Goal: Information Seeking & Learning: Learn about a topic

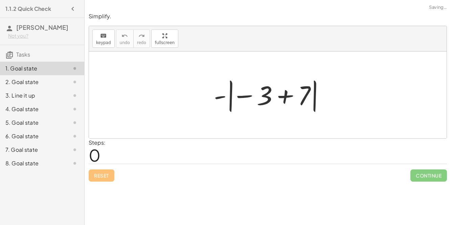
click at [39, 102] on div "2. Goal state" at bounding box center [42, 109] width 84 height 14
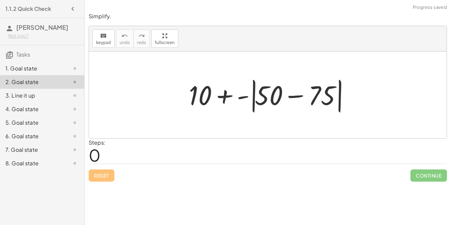
click at [40, 116] on div "3. Line it up" at bounding box center [42, 123] width 84 height 14
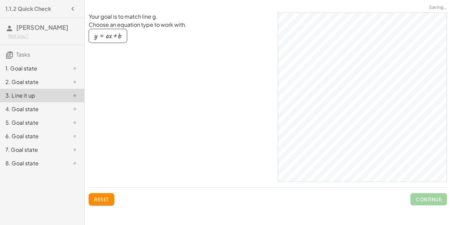
click at [35, 143] on div "5. Goal state" at bounding box center [42, 150] width 84 height 14
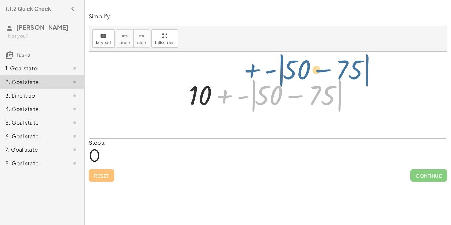
drag, startPoint x: 243, startPoint y: 98, endPoint x: 251, endPoint y: 90, distance: 11.5
click at [251, 90] on div at bounding box center [270, 94] width 171 height 39
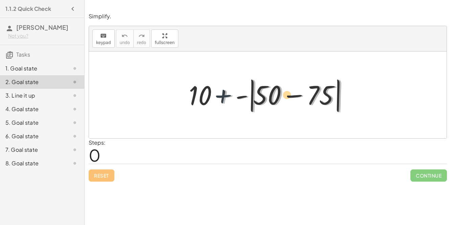
drag, startPoint x: 226, startPoint y: 97, endPoint x: 219, endPoint y: 94, distance: 7.3
click at [219, 94] on div at bounding box center [270, 94] width 171 height 39
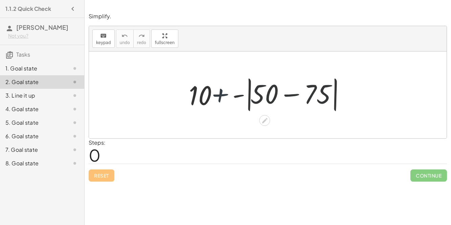
click at [220, 95] on div at bounding box center [270, 94] width 171 height 39
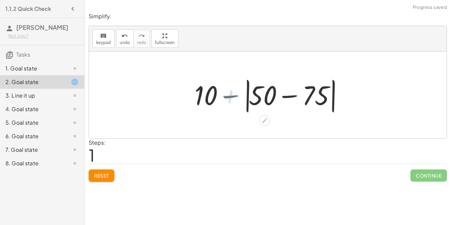
click at [221, 96] on div at bounding box center [270, 94] width 158 height 39
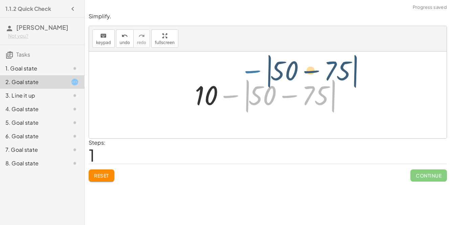
drag, startPoint x: 229, startPoint y: 95, endPoint x: 250, endPoint y: 75, distance: 29.9
click at [250, 75] on div at bounding box center [270, 94] width 158 height 39
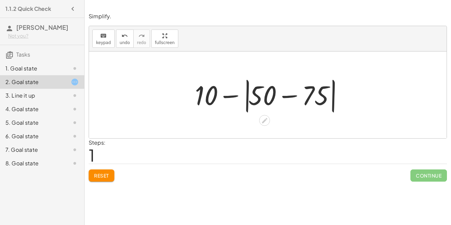
click at [289, 97] on div at bounding box center [270, 94] width 158 height 39
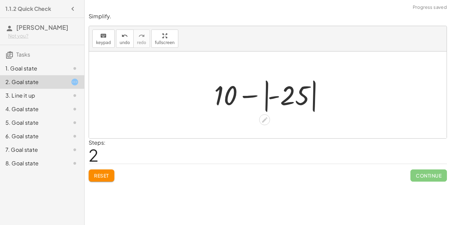
click at [253, 97] on div at bounding box center [270, 95] width 119 height 38
click at [269, 97] on div at bounding box center [270, 95] width 119 height 38
click at [271, 95] on div at bounding box center [270, 95] width 119 height 38
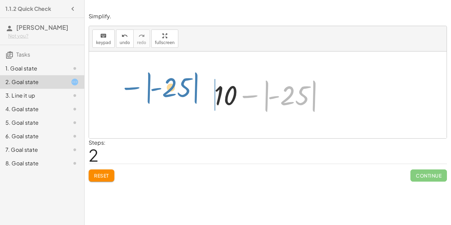
drag, startPoint x: 273, startPoint y: 96, endPoint x: 155, endPoint y: 89, distance: 118.3
click at [155, 89] on div "+ 10 + - | + 50 − 75 | + 10 − | + 50 − 75 | - − | 25 | + 10 | | − - 25" at bounding box center [268, 94] width 358 height 87
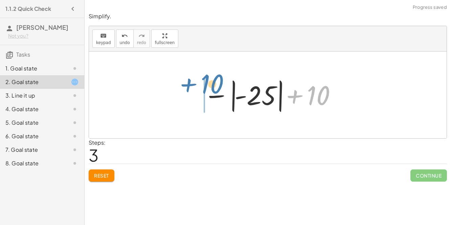
drag, startPoint x: 300, startPoint y: 98, endPoint x: 193, endPoint y: 85, distance: 107.7
click at [194, 85] on div "+ 10 + - | + 50 − 75 | + 10 − | + 50 − 75 | + 10 − | - 25 | + 10 + 10 | | − - 25" at bounding box center [268, 94] width 149 height 41
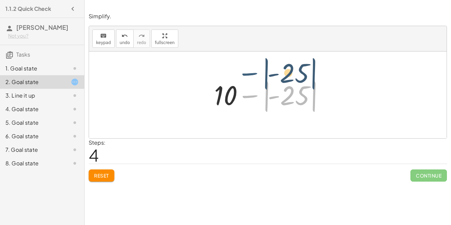
drag, startPoint x: 254, startPoint y: 98, endPoint x: 254, endPoint y: 77, distance: 21.0
click at [254, 77] on div at bounding box center [270, 95] width 119 height 38
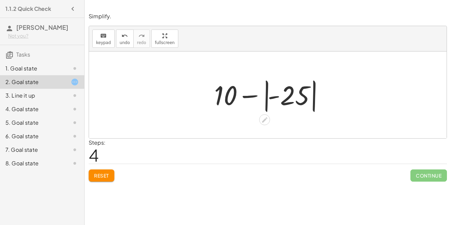
click at [283, 95] on div at bounding box center [270, 95] width 119 height 38
click at [283, 95] on div at bounding box center [270, 94] width 96 height 35
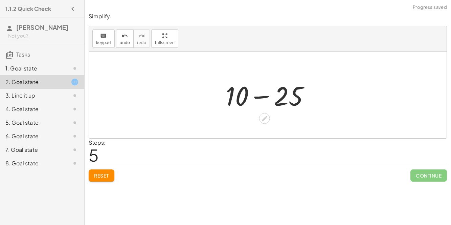
click at [282, 95] on div at bounding box center [270, 94] width 96 height 35
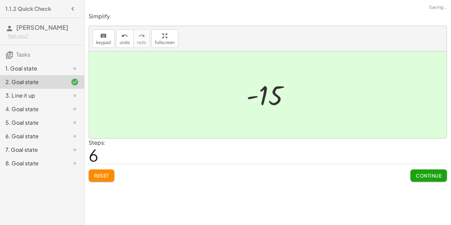
click at [439, 175] on span "Continue" at bounding box center [429, 175] width 26 height 6
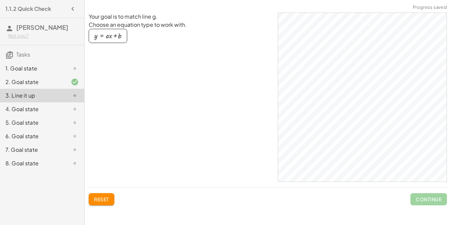
click at [112, 36] on div "button" at bounding box center [107, 35] width 27 height 7
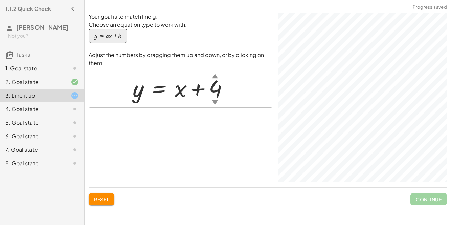
click at [216, 76] on div "▲" at bounding box center [215, 75] width 6 height 8
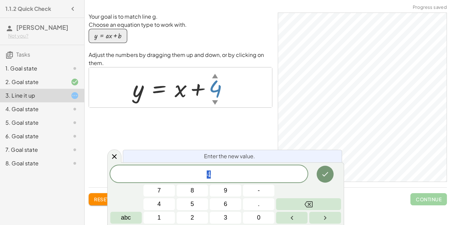
click at [216, 76] on div "▲" at bounding box center [215, 75] width 6 height 8
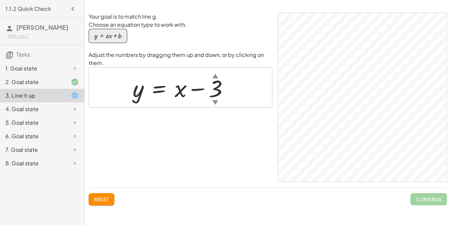
click at [180, 95] on div at bounding box center [183, 87] width 108 height 31
click at [184, 95] on div at bounding box center [183, 87] width 108 height 31
click at [189, 91] on div at bounding box center [183, 87] width 108 height 31
click at [196, 88] on div at bounding box center [183, 87] width 108 height 31
click at [214, 101] on div "▼" at bounding box center [215, 102] width 6 height 8
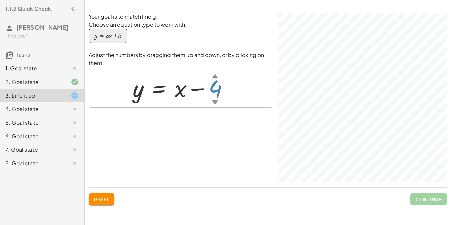
click at [217, 90] on div at bounding box center [183, 87] width 108 height 31
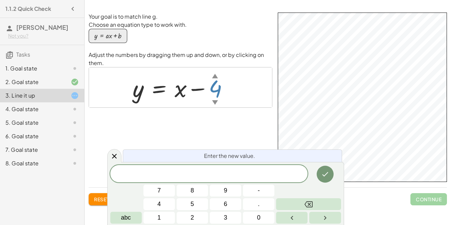
click at [100, 197] on span "Reset" at bounding box center [101, 199] width 15 height 6
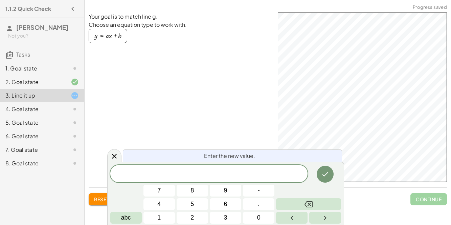
click at [18, 108] on div "4. Goal state" at bounding box center [32, 109] width 54 height 8
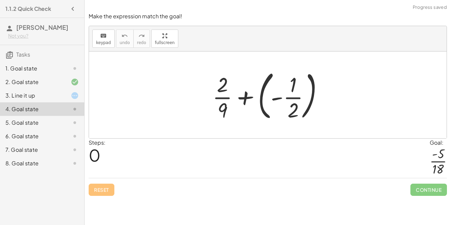
click at [276, 98] on div at bounding box center [270, 95] width 123 height 56
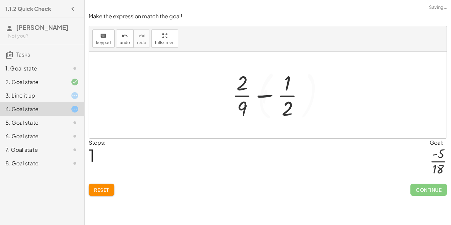
click at [266, 93] on div at bounding box center [271, 95] width 84 height 52
click at [269, 95] on div at bounding box center [271, 95] width 84 height 52
click at [287, 110] on div at bounding box center [271, 95] width 84 height 52
drag, startPoint x: 287, startPoint y: 110, endPoint x: 236, endPoint y: 81, distance: 58.8
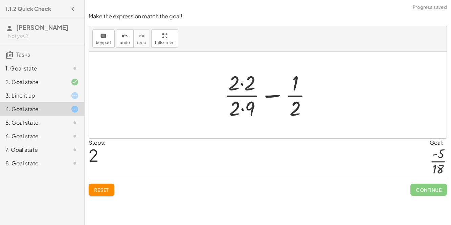
click at [245, 107] on div at bounding box center [271, 95] width 100 height 52
click at [244, 90] on div at bounding box center [271, 95] width 100 height 52
click at [243, 80] on div at bounding box center [271, 95] width 100 height 52
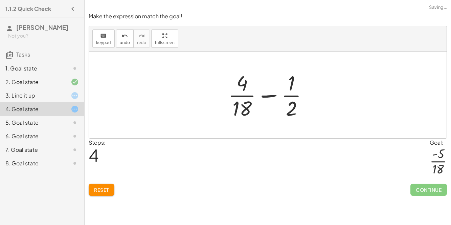
click at [262, 93] on div at bounding box center [271, 95] width 92 height 52
click at [268, 96] on div at bounding box center [271, 95] width 92 height 52
click at [105, 189] on span "Reset" at bounding box center [101, 189] width 15 height 6
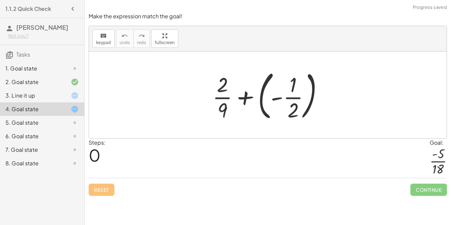
click at [262, 99] on div at bounding box center [270, 95] width 123 height 56
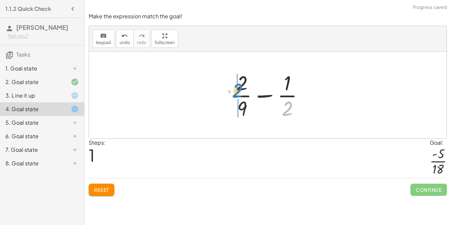
drag, startPoint x: 290, startPoint y: 109, endPoint x: 240, endPoint y: 91, distance: 52.9
click at [240, 91] on div at bounding box center [271, 95] width 84 height 52
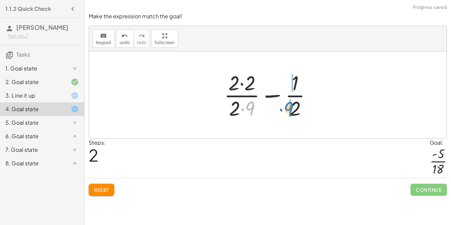
drag, startPoint x: 253, startPoint y: 107, endPoint x: 294, endPoint y: 106, distance: 40.6
click at [294, 106] on div at bounding box center [271, 95] width 100 height 52
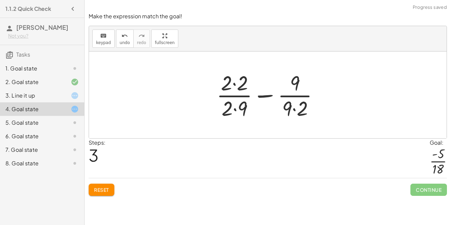
click at [292, 111] on div at bounding box center [270, 95] width 114 height 52
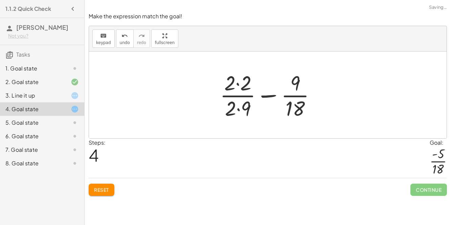
click at [234, 84] on div at bounding box center [271, 95] width 108 height 52
click at [235, 110] on div at bounding box center [271, 95] width 108 height 52
click at [239, 110] on div at bounding box center [271, 95] width 108 height 52
click at [239, 82] on div at bounding box center [271, 95] width 108 height 52
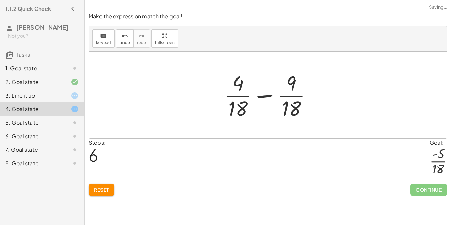
click at [259, 95] on div at bounding box center [271, 95] width 100 height 52
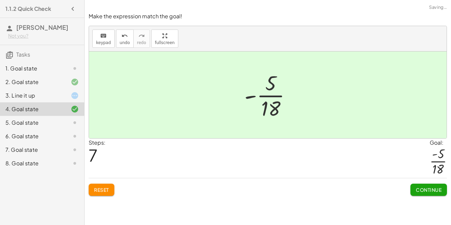
click at [432, 193] on button "Continue" at bounding box center [428, 189] width 37 height 12
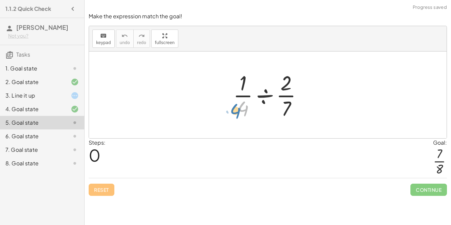
drag, startPoint x: 243, startPoint y: 108, endPoint x: 232, endPoint y: 112, distance: 11.1
click at [232, 112] on div at bounding box center [271, 95] width 82 height 52
drag, startPoint x: 286, startPoint y: 111, endPoint x: 277, endPoint y: 99, distance: 14.4
click at [277, 99] on div at bounding box center [271, 95] width 82 height 52
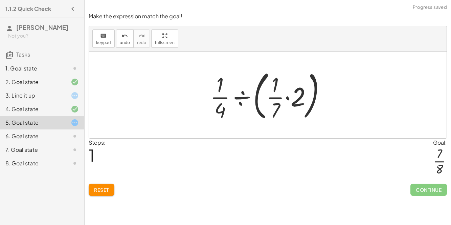
click at [287, 99] on div at bounding box center [271, 95] width 128 height 56
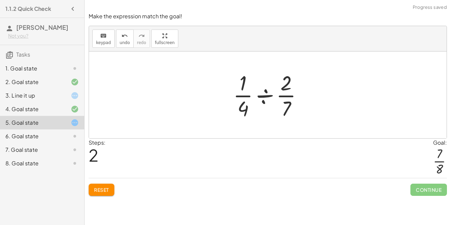
click at [265, 96] on div at bounding box center [271, 95] width 82 height 52
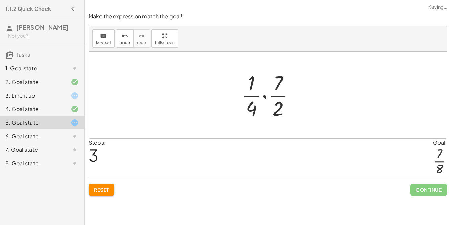
click at [266, 94] on div at bounding box center [270, 95] width 65 height 52
click at [268, 109] on div at bounding box center [270, 95] width 54 height 52
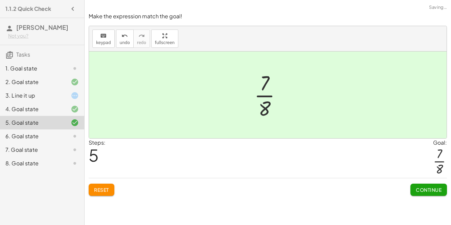
click at [434, 194] on button "Continue" at bounding box center [428, 189] width 37 height 12
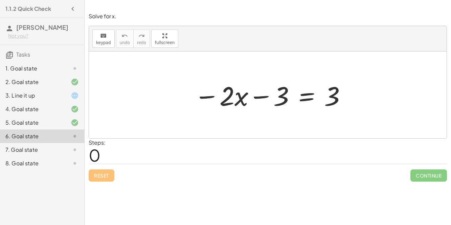
click at [260, 96] on div at bounding box center [270, 94] width 159 height 35
drag, startPoint x: 282, startPoint y: 96, endPoint x: 372, endPoint y: 107, distance: 90.3
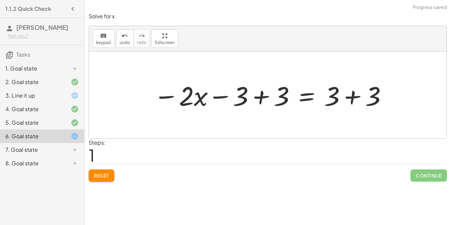
click at [253, 97] on div at bounding box center [270, 94] width 241 height 35
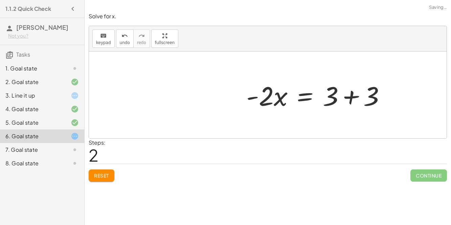
click at [356, 92] on div "− · 2 · x − 3 = 3 − · 2 · x − 3 + 3 = + 3 + 3 − · 2 · x + 0 = + 3 + 3 · 2 · x =…" at bounding box center [268, 94] width 358 height 87
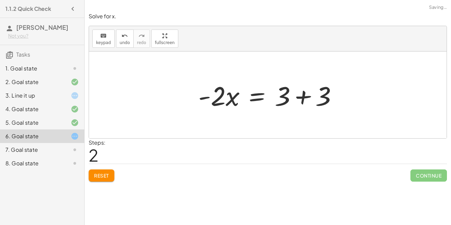
click at [304, 91] on div at bounding box center [270, 94] width 151 height 35
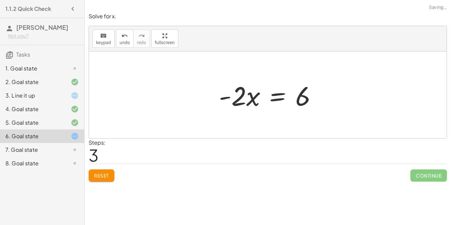
click at [255, 97] on div at bounding box center [271, 94] width 110 height 35
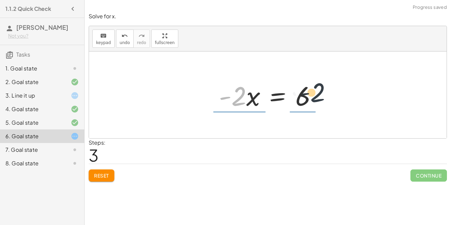
drag, startPoint x: 239, startPoint y: 101, endPoint x: 320, endPoint y: 97, distance: 80.6
click at [320, 97] on div at bounding box center [271, 94] width 110 height 35
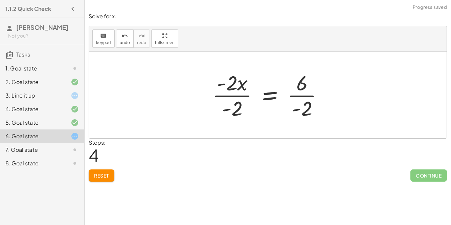
click at [244, 97] on div at bounding box center [270, 95] width 123 height 52
click at [312, 93] on div at bounding box center [282, 95] width 97 height 52
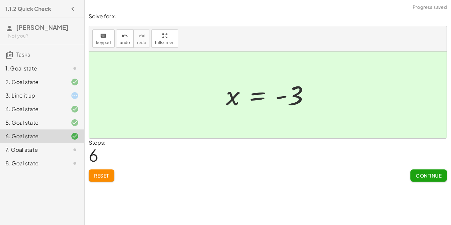
click at [423, 178] on button "Continue" at bounding box center [428, 175] width 37 height 12
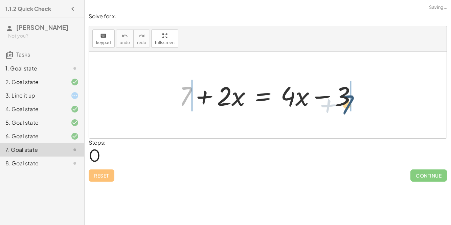
drag, startPoint x: 187, startPoint y: 89, endPoint x: 350, endPoint y: 98, distance: 164.0
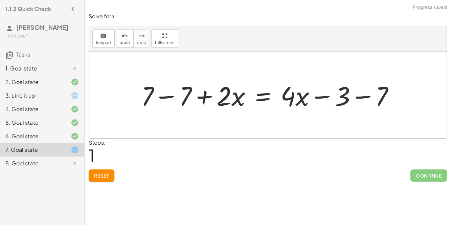
click at [336, 93] on div at bounding box center [270, 94] width 265 height 35
click at [323, 100] on div at bounding box center [270, 94] width 265 height 35
click at [322, 96] on div at bounding box center [270, 94] width 265 height 35
click at [353, 100] on div at bounding box center [270, 94] width 265 height 35
click at [165, 93] on div at bounding box center [255, 94] width 235 height 35
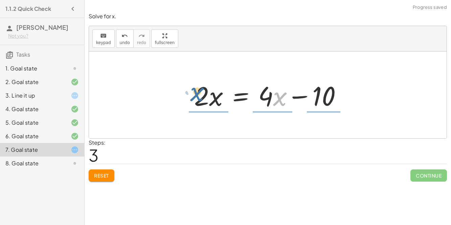
drag, startPoint x: 279, startPoint y: 93, endPoint x: 196, endPoint y: 89, distance: 83.3
click at [196, 89] on div at bounding box center [270, 94] width 159 height 35
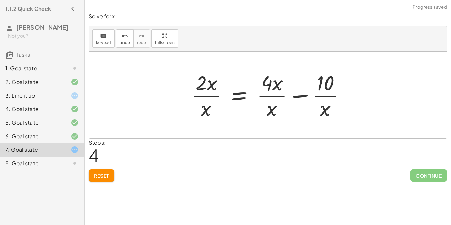
click at [208, 93] on div at bounding box center [271, 95] width 166 height 52
click at [117, 42] on button "undo undo" at bounding box center [125, 38] width 18 height 18
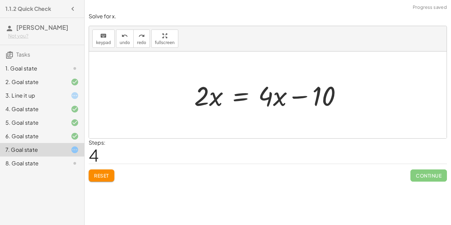
click at [273, 98] on div at bounding box center [270, 94] width 159 height 35
drag, startPoint x: 273, startPoint y: 98, endPoint x: 267, endPoint y: 98, distance: 6.1
click at [267, 98] on div at bounding box center [270, 94] width 159 height 35
drag, startPoint x: 265, startPoint y: 94, endPoint x: 271, endPoint y: 86, distance: 10.1
click at [271, 86] on div at bounding box center [270, 94] width 159 height 35
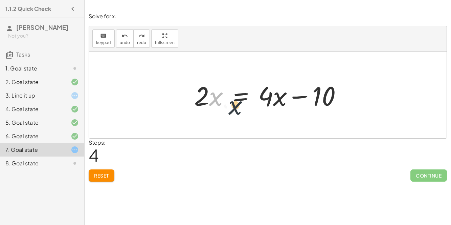
drag, startPoint x: 216, startPoint y: 99, endPoint x: 235, endPoint y: 106, distance: 20.1
click at [235, 106] on div at bounding box center [270, 94] width 159 height 35
drag, startPoint x: 203, startPoint y: 103, endPoint x: 205, endPoint y: 97, distance: 6.4
click at [205, 97] on div at bounding box center [270, 94] width 159 height 35
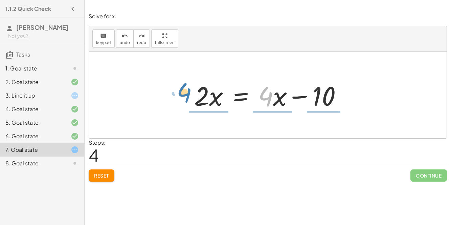
drag, startPoint x: 269, startPoint y: 97, endPoint x: 188, endPoint y: 92, distance: 81.0
click at [188, 92] on div "+ 7 + · 2 · x = + · 4 · x − 3 + 7 − 7 + · 2 · x = + · 4 · x − 3 − 7 + 7 − 7 + ·…" at bounding box center [268, 95] width 168 height 38
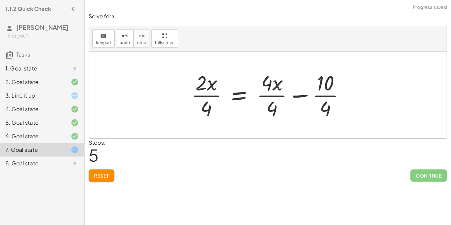
click at [213, 90] on div at bounding box center [271, 95] width 166 height 52
click at [203, 121] on div "+ 7 + · 2 · x = + · 4 · x − 3 + 7 − 7 + · 2 · x = + · 4 · x − 3 − 7 + 7 − 7 + ·…" at bounding box center [268, 94] width 174 height 55
click at [330, 92] on div at bounding box center [271, 95] width 166 height 52
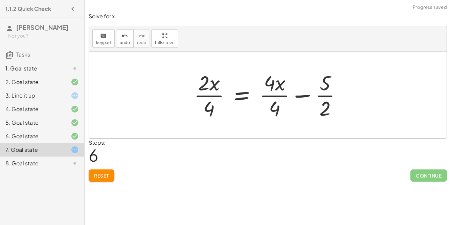
click at [322, 99] on div at bounding box center [270, 95] width 160 height 52
click at [323, 95] on div at bounding box center [270, 95] width 160 height 52
click at [271, 88] on div at bounding box center [270, 95] width 160 height 52
click at [273, 94] on div at bounding box center [270, 95] width 160 height 52
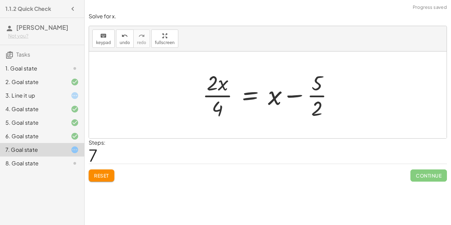
click at [222, 99] on div at bounding box center [270, 95] width 143 height 52
click at [223, 97] on div at bounding box center [274, 95] width 133 height 52
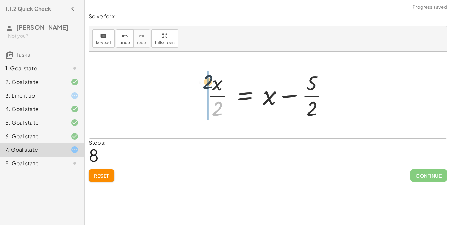
drag, startPoint x: 217, startPoint y: 109, endPoint x: 206, endPoint y: 80, distance: 30.8
click at [206, 80] on div at bounding box center [270, 95] width 133 height 52
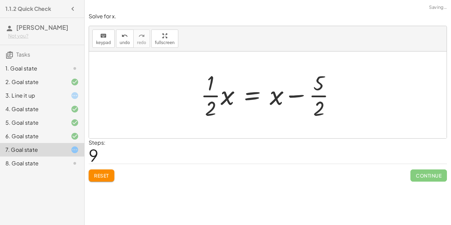
click at [223, 97] on div at bounding box center [270, 95] width 147 height 52
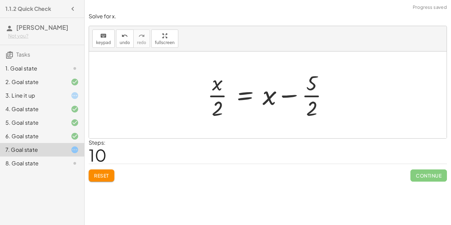
click at [227, 96] on div at bounding box center [270, 95] width 133 height 52
drag, startPoint x: 221, startPoint y: 104, endPoint x: 218, endPoint y: 53, distance: 51.2
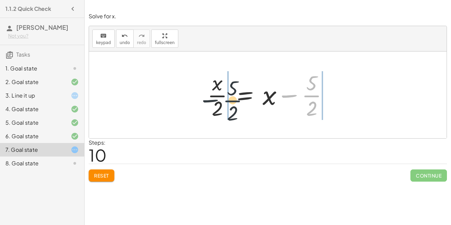
drag, startPoint x: 305, startPoint y: 93, endPoint x: 209, endPoint y: 94, distance: 96.4
click at [209, 94] on div at bounding box center [270, 95] width 133 height 52
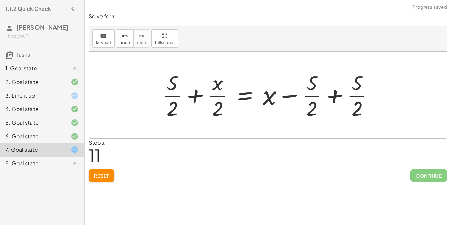
click at [99, 170] on button "Reset" at bounding box center [102, 175] width 26 height 12
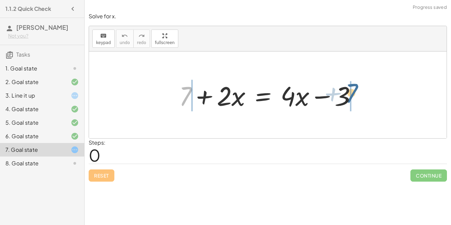
drag, startPoint x: 184, startPoint y: 95, endPoint x: 351, endPoint y: 92, distance: 166.8
click at [351, 92] on div at bounding box center [271, 94] width 190 height 35
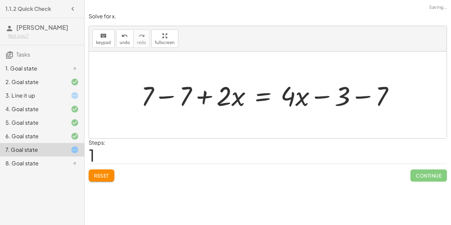
click at [173, 94] on div at bounding box center [270, 94] width 265 height 35
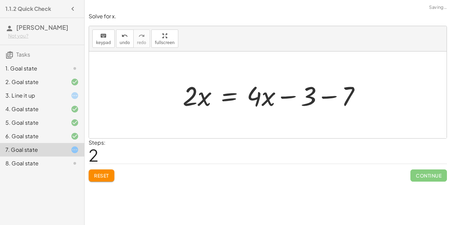
click at [364, 96] on div at bounding box center [274, 94] width 190 height 35
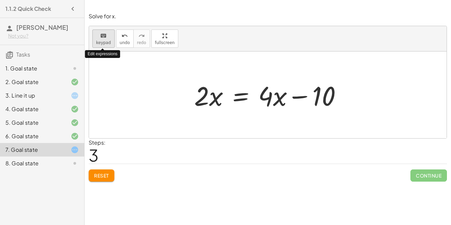
click at [100, 35] on icon "keyboard" at bounding box center [103, 36] width 6 height 8
click at [287, 140] on div "Steps: 3" at bounding box center [268, 150] width 358 height 25
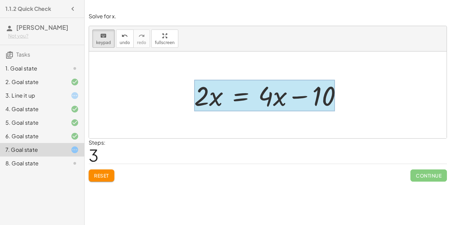
click at [236, 97] on div at bounding box center [264, 95] width 141 height 31
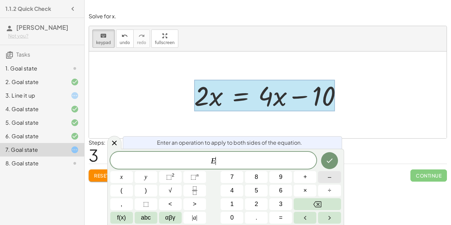
click at [331, 179] on span "–" at bounding box center [329, 176] width 3 height 9
click at [227, 193] on button "4" at bounding box center [232, 190] width 23 height 12
click at [327, 161] on icon "Done" at bounding box center [329, 160] width 8 height 8
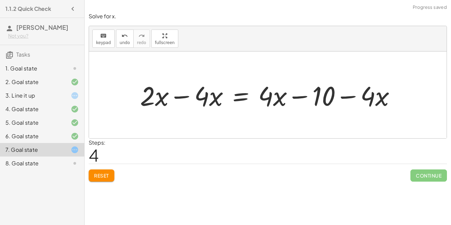
click at [176, 96] on div at bounding box center [271, 94] width 268 height 35
click at [347, 92] on div at bounding box center [291, 94] width 226 height 35
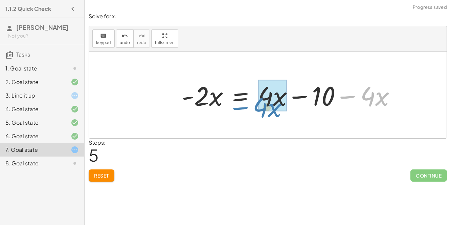
drag, startPoint x: 347, startPoint y: 95, endPoint x: 240, endPoint y: 106, distance: 107.8
click at [240, 106] on div at bounding box center [291, 94] width 226 height 35
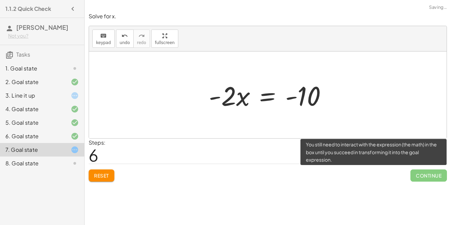
click at [433, 177] on span "Continue" at bounding box center [428, 175] width 37 height 12
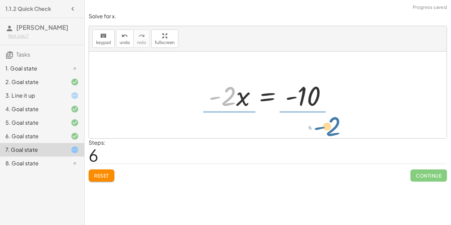
drag, startPoint x: 225, startPoint y: 100, endPoint x: 330, endPoint y: 130, distance: 108.6
click at [330, 130] on div "+ 7 + · 2 · x = + · 4 · x − 3 + 7 − 7 + · 2 · x = + · 4 · x − 3 − 7 + 0 + · 2 ·…" at bounding box center [268, 94] width 358 height 87
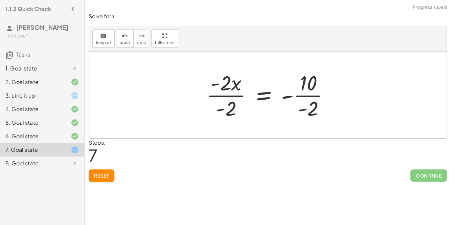
click at [223, 104] on div at bounding box center [270, 95] width 135 height 52
click at [231, 97] on div at bounding box center [270, 95] width 135 height 52
click at [304, 92] on div at bounding box center [283, 95] width 109 height 52
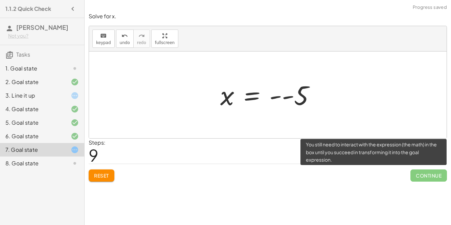
click at [422, 175] on span "Continue" at bounding box center [428, 175] width 37 height 12
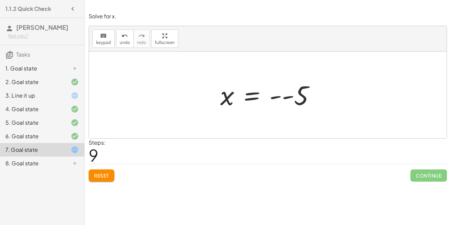
click at [278, 97] on div at bounding box center [270, 94] width 107 height 33
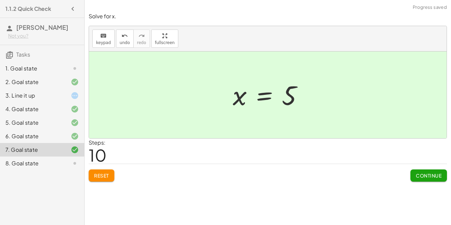
click at [435, 176] on span "Continue" at bounding box center [429, 175] width 26 height 6
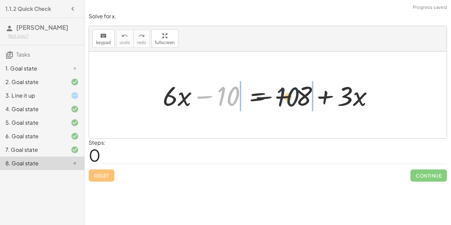
drag, startPoint x: 232, startPoint y: 93, endPoint x: 303, endPoint y: 95, distance: 71.4
click at [303, 95] on div at bounding box center [270, 94] width 223 height 35
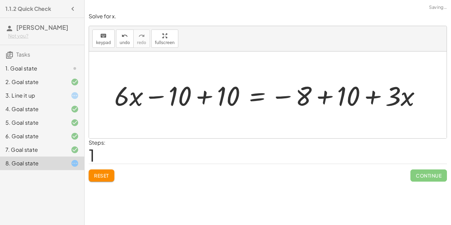
click at [201, 92] on div at bounding box center [270, 94] width 319 height 35
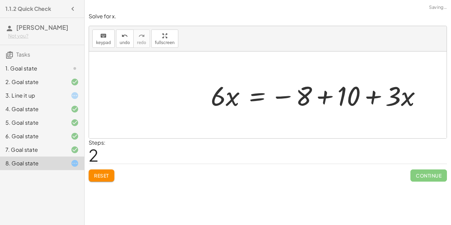
click at [326, 93] on div at bounding box center [318, 94] width 223 height 35
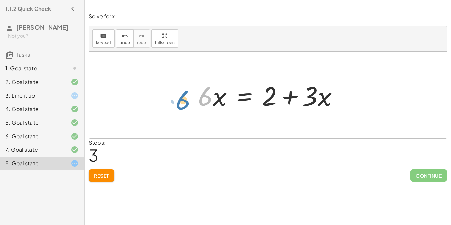
drag, startPoint x: 200, startPoint y: 103, endPoint x: 181, endPoint y: 108, distance: 19.9
click at [181, 108] on div "+ · 6 · x − 10 = − 8 + · 3 · x + · 6 · x − 10 + 10 = − 8 + 10 + · 3 · x + · 6 ·…" at bounding box center [268, 94] width 358 height 87
click at [249, 94] on div at bounding box center [271, 94] width 152 height 35
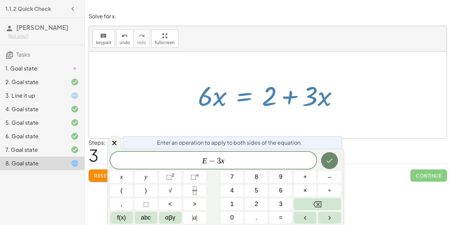
click at [329, 159] on icon "Done" at bounding box center [329, 160] width 8 height 8
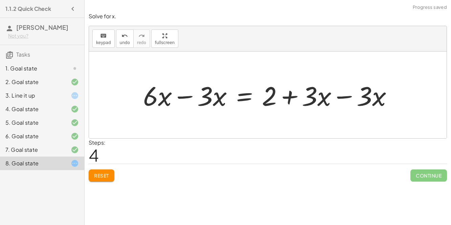
click at [341, 96] on div at bounding box center [271, 94] width 262 height 35
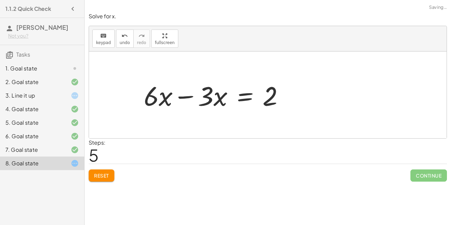
click at [182, 93] on div at bounding box center [268, 94] width 358 height 87
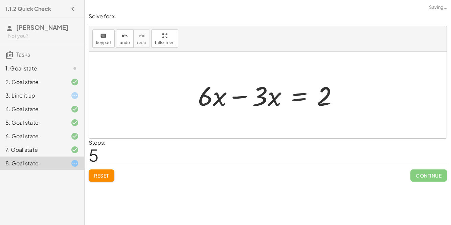
click at [241, 94] on div at bounding box center [271, 94] width 152 height 35
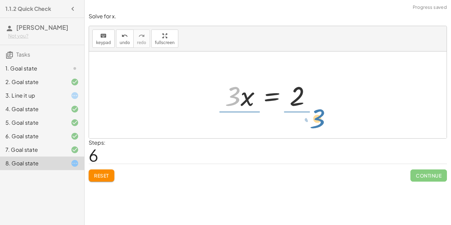
drag, startPoint x: 238, startPoint y: 100, endPoint x: 322, endPoint y: 122, distance: 87.4
click at [322, 122] on div "+ · 6 · x − 10 = − 8 + · 3 · x + · 6 · x − 10 + 10 = − 8 + 10 + · 3 · x + · 6 ·…" at bounding box center [268, 94] width 358 height 87
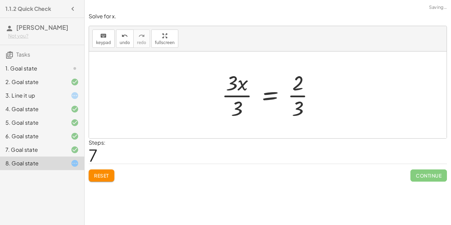
click at [304, 96] on div at bounding box center [270, 95] width 105 height 52
click at [234, 96] on div at bounding box center [270, 95] width 105 height 52
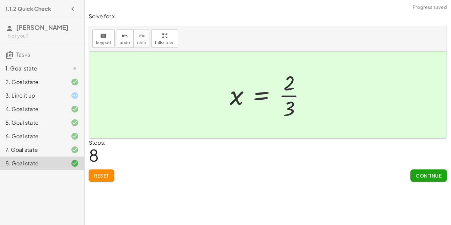
click at [429, 176] on span "Continue" at bounding box center [429, 175] width 26 height 6
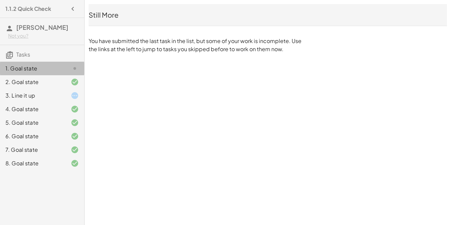
click at [33, 89] on div "1. Goal state" at bounding box center [42, 96] width 84 height 14
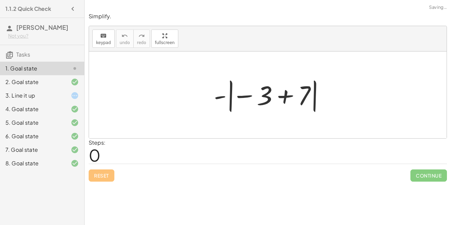
click at [32, 54] on h3 "Tasks" at bounding box center [42, 52] width 84 height 14
click at [42, 85] on div "2. Goal state" at bounding box center [32, 82] width 54 height 8
